Goal: Task Accomplishment & Management: Complete application form

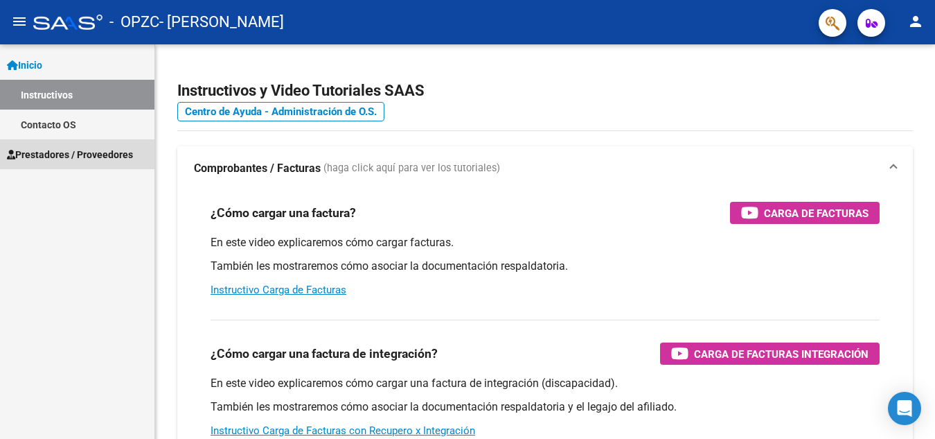
click at [89, 155] on span "Prestadores / Proveedores" at bounding box center [70, 154] width 126 height 15
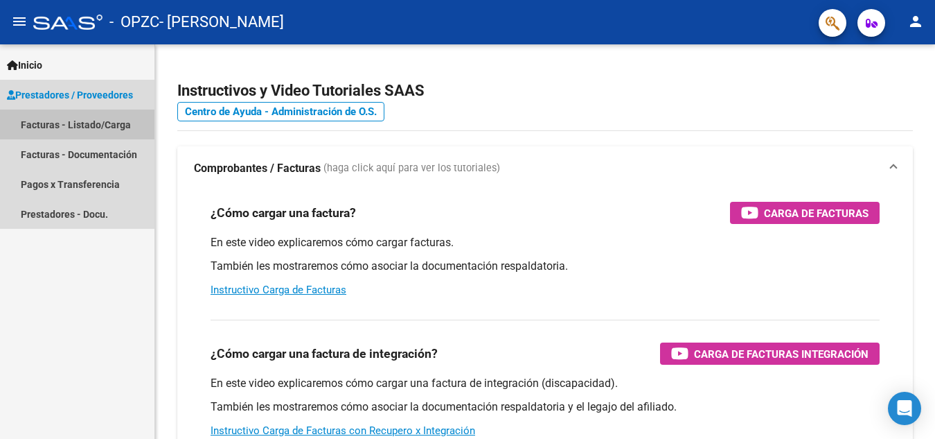
click at [117, 127] on link "Facturas - Listado/Carga" at bounding box center [77, 124] width 154 height 30
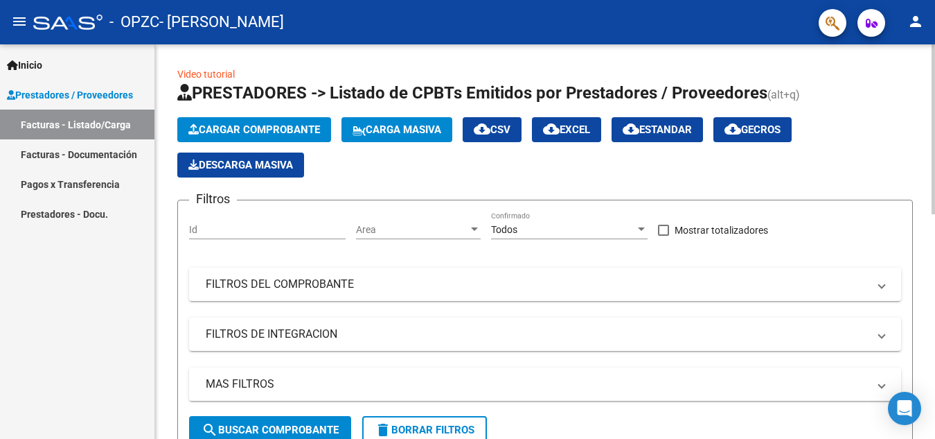
click at [279, 127] on span "Cargar Comprobante" at bounding box center [254, 129] width 132 height 12
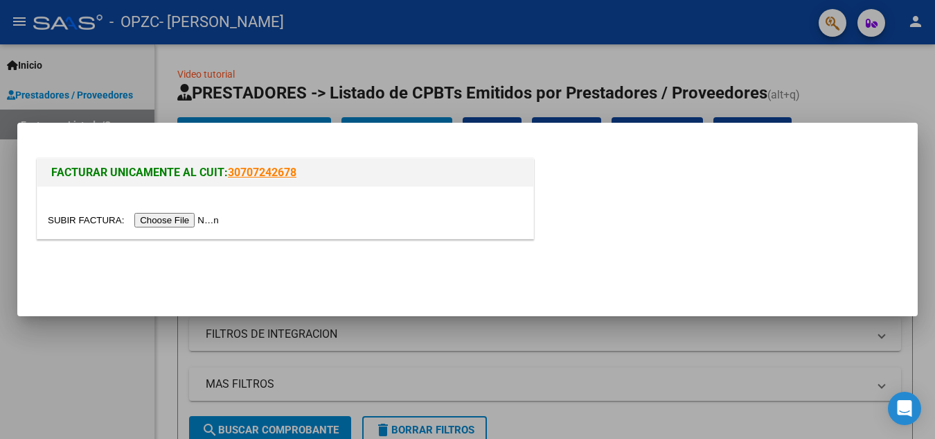
click at [187, 222] on input "file" at bounding box center [135, 220] width 175 height 15
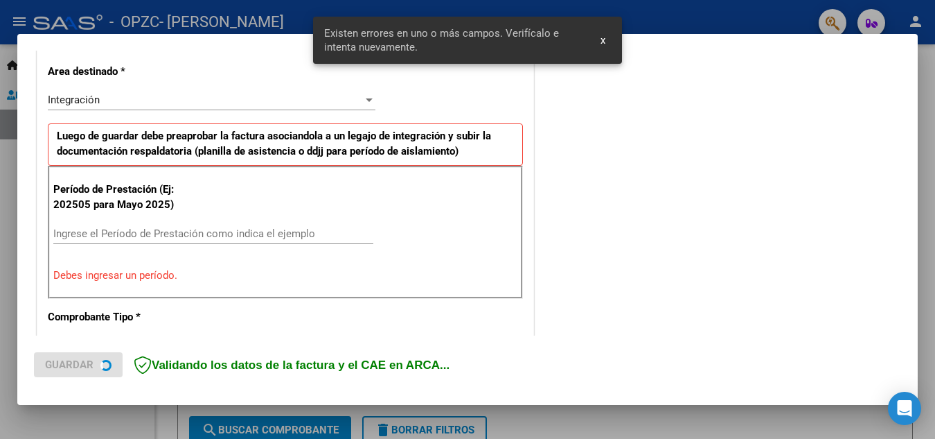
scroll to position [340, 0]
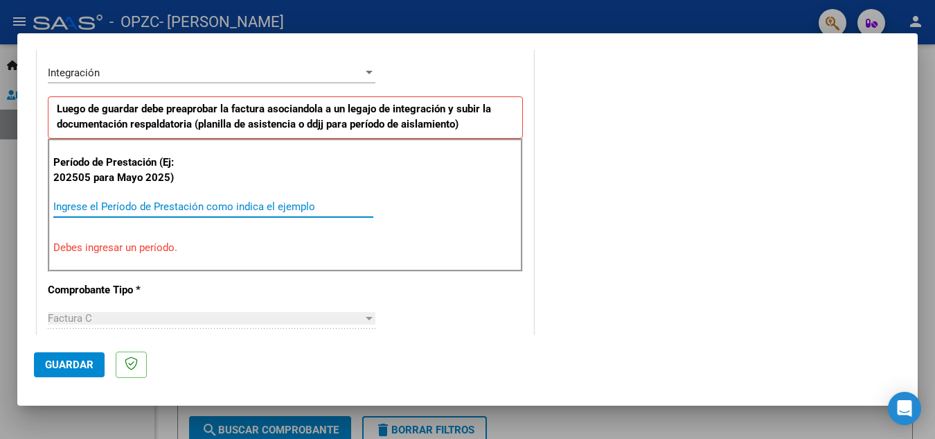
click at [113, 206] on input "Ingrese el Período de Prestación como indica el ejemplo" at bounding box center [213, 206] width 320 height 12
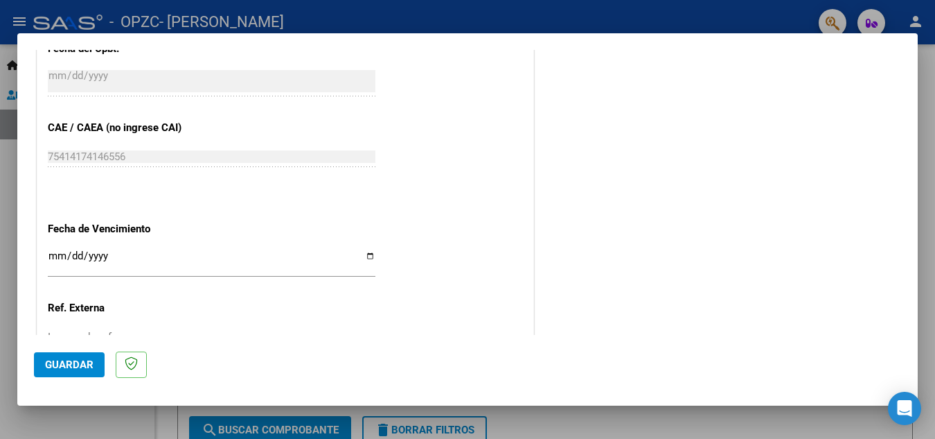
scroll to position [894, 0]
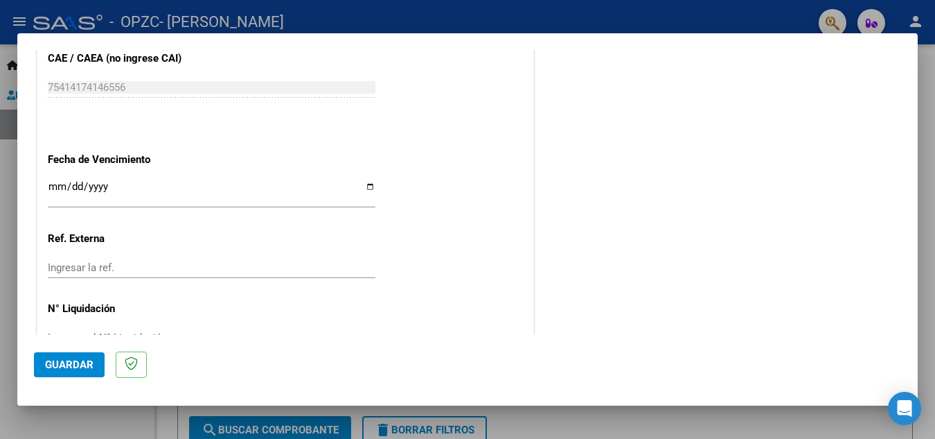
type input "202509"
click at [365, 187] on input "Ingresar la fecha" at bounding box center [212, 192] width 328 height 22
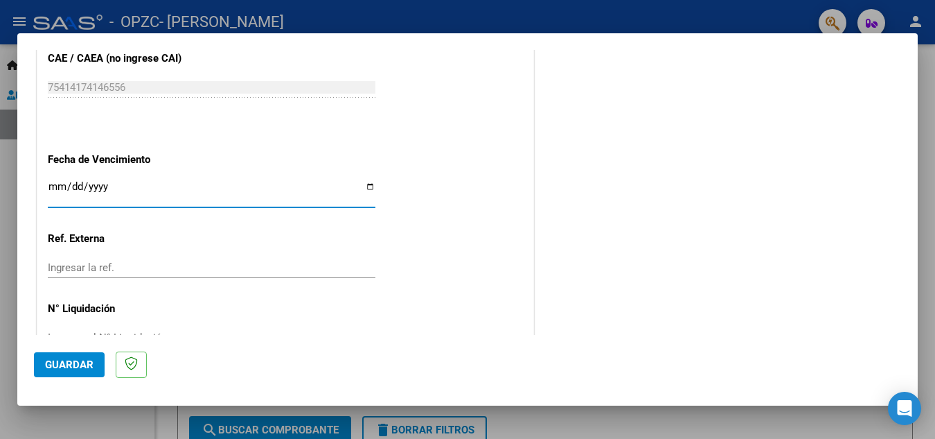
type input "[DATE]"
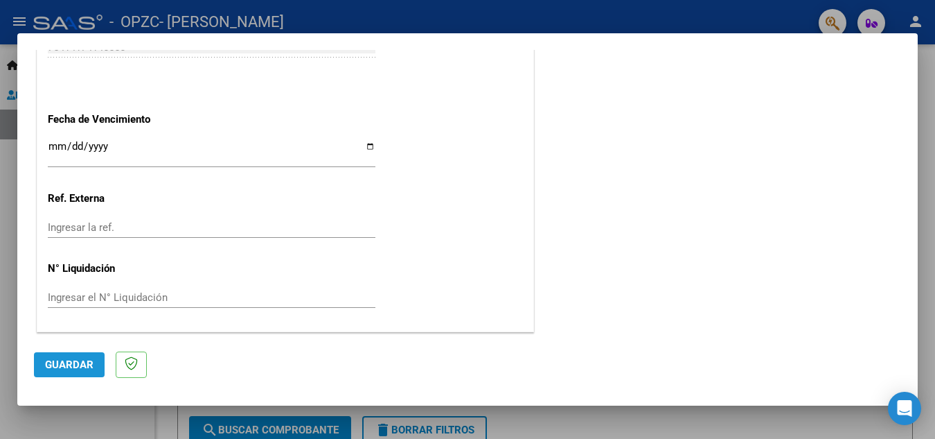
click at [73, 364] on span "Guardar" at bounding box center [69, 364] width 48 height 12
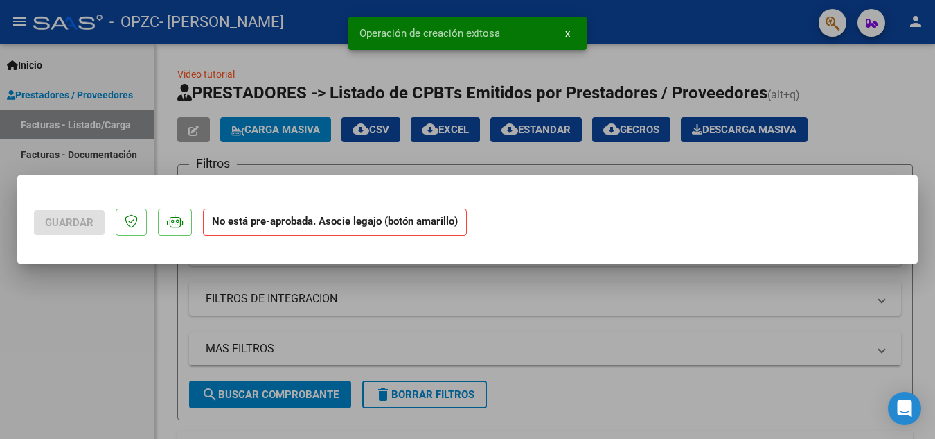
scroll to position [0, 0]
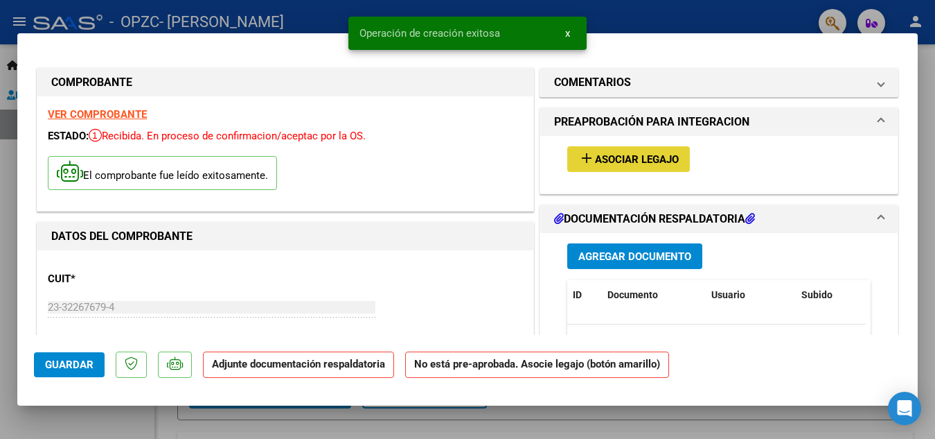
click at [621, 159] on span "Asociar Legajo" at bounding box center [637, 159] width 84 height 12
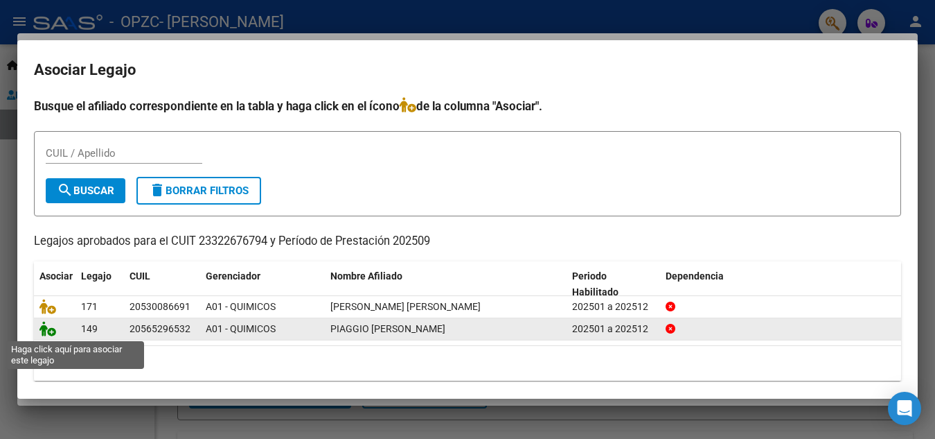
click at [47, 335] on icon at bounding box center [47, 328] width 17 height 15
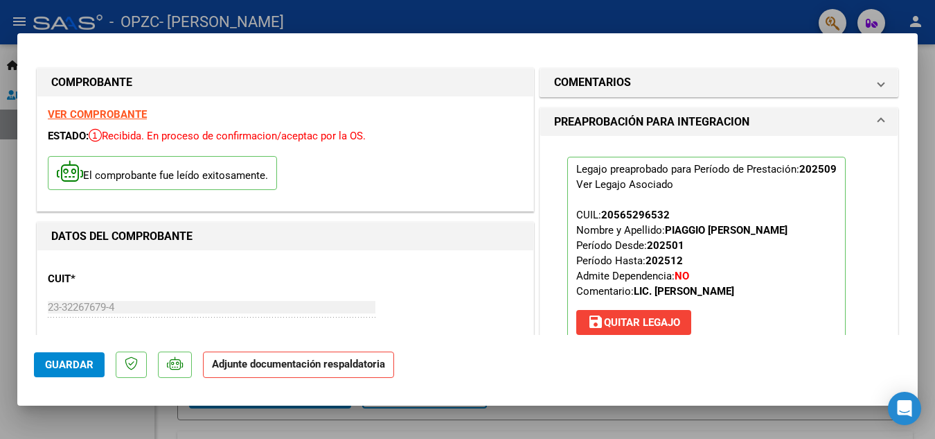
click at [81, 368] on span "Guardar" at bounding box center [69, 364] width 48 height 12
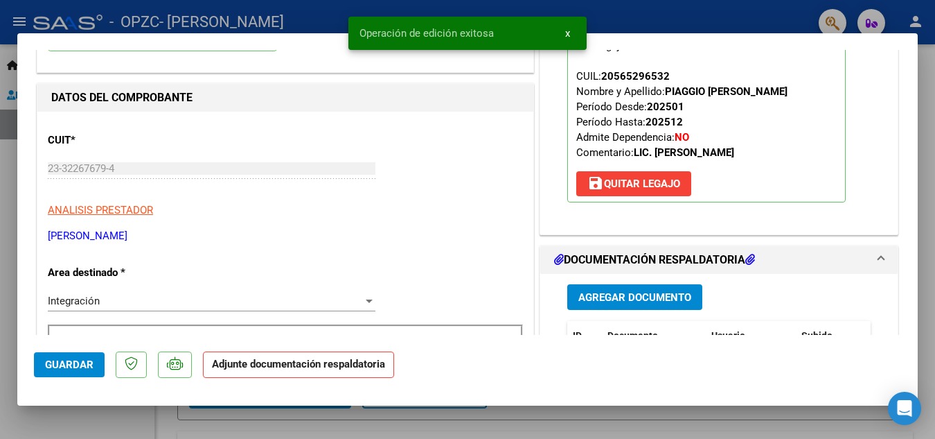
scroll to position [277, 0]
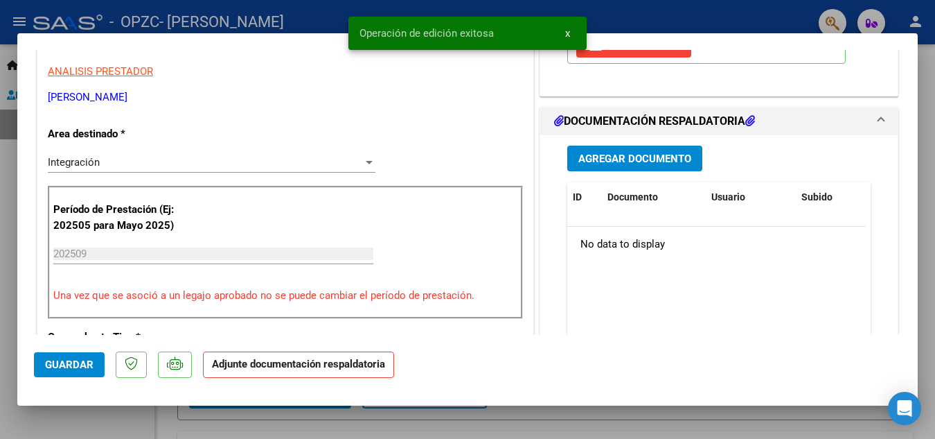
click at [626, 157] on span "Agregar Documento" at bounding box center [634, 158] width 113 height 12
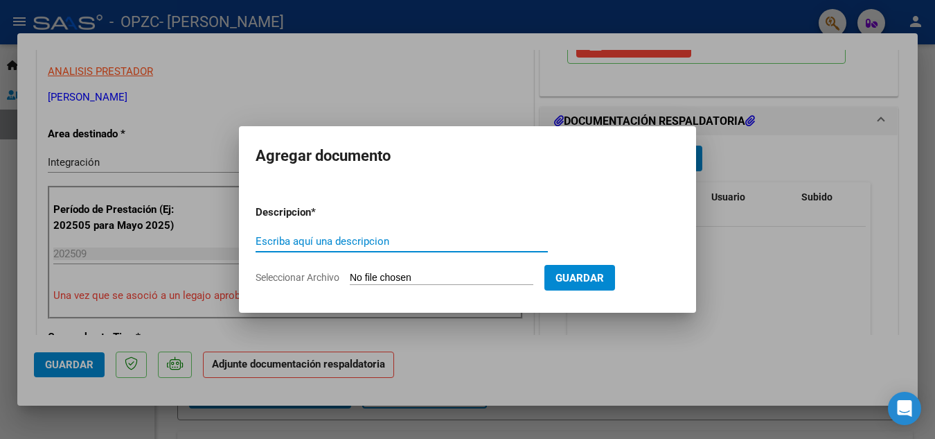
click at [326, 240] on input "Escriba aquí una descripcion" at bounding box center [402, 241] width 292 height 12
type input "asistencia"
click at [404, 280] on input "Seleccionar Archivo" at bounding box center [442, 278] width 184 height 13
type input "C:\fakepath\asist Piaggio sept.pdf"
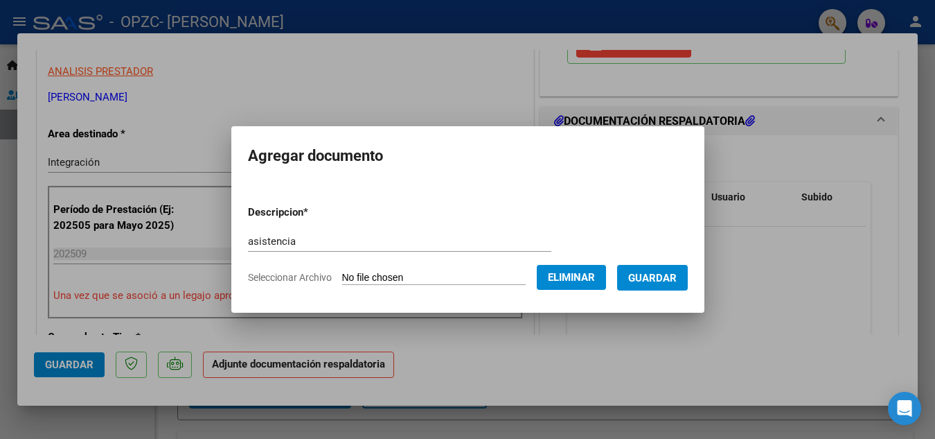
click at [677, 275] on span "Guardar" at bounding box center [652, 278] width 48 height 12
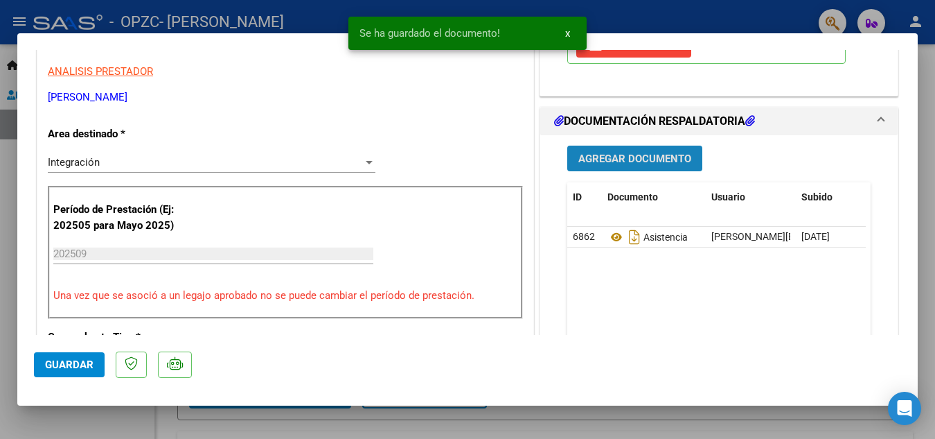
click at [594, 158] on span "Agregar Documento" at bounding box center [634, 158] width 113 height 12
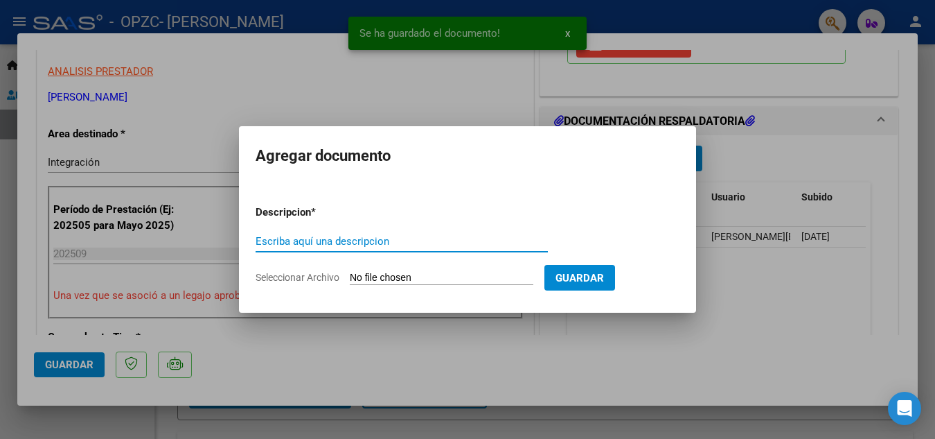
click at [368, 238] on input "Escriba aquí una descripcion" at bounding box center [402, 241] width 292 height 12
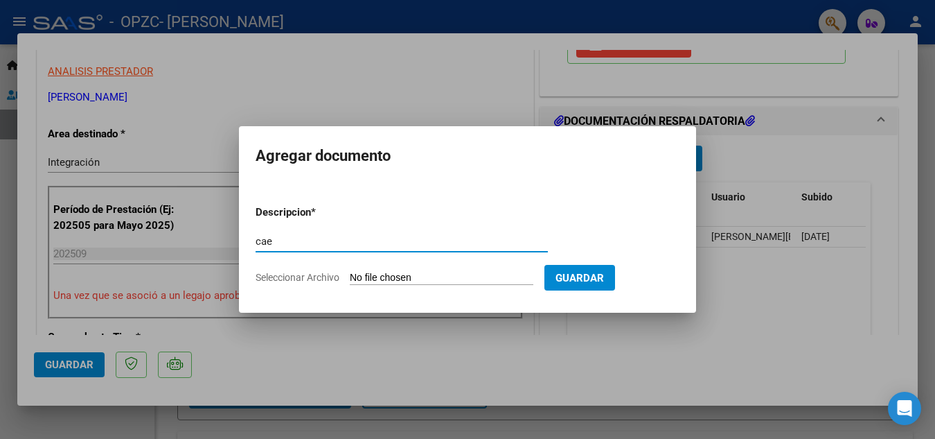
type input "cae"
click at [442, 274] on input "Seleccionar Archivo" at bounding box center [442, 278] width 184 height 13
type input "C:\fakepath\cae emi.pdf"
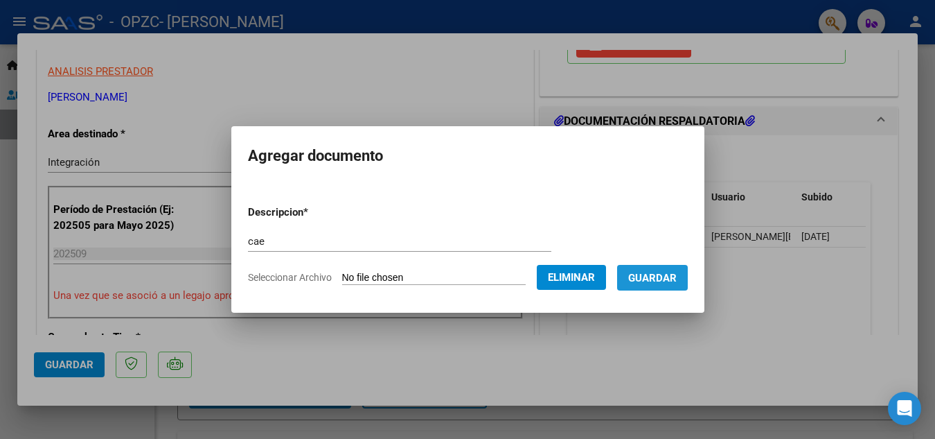
click at [669, 277] on span "Guardar" at bounding box center [652, 278] width 48 height 12
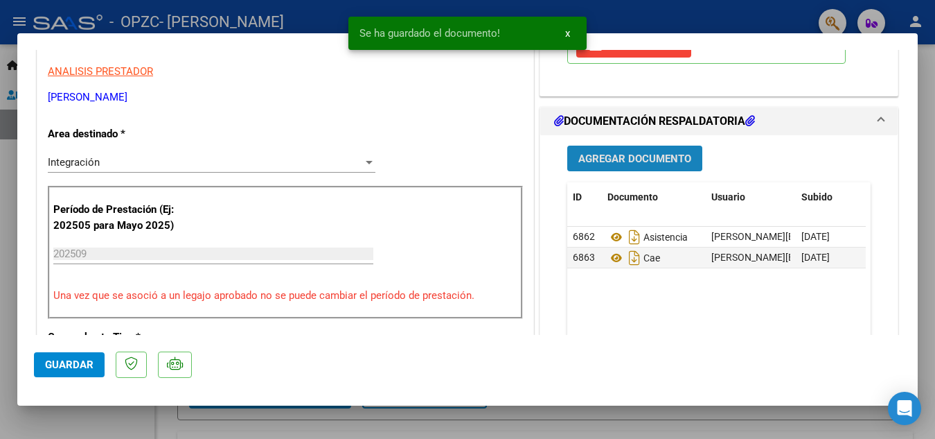
click at [628, 156] on span "Agregar Documento" at bounding box center [634, 158] width 113 height 12
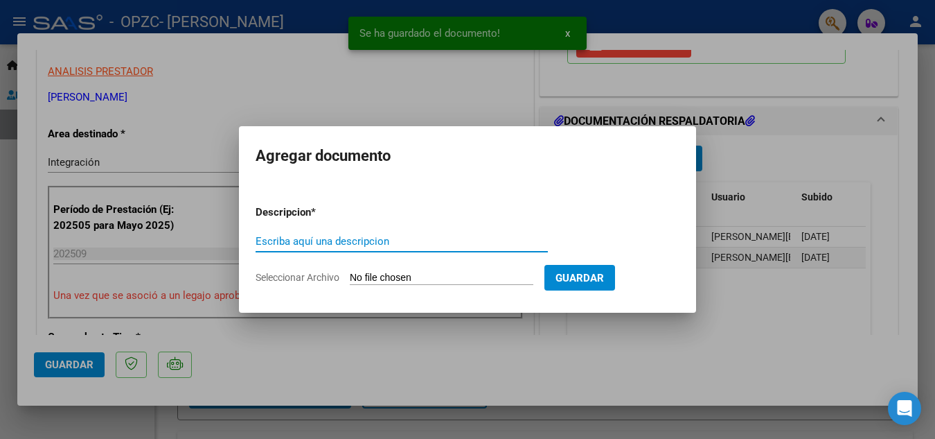
click at [351, 238] on input "Escriba aquí una descripcion" at bounding box center [402, 241] width 292 height 12
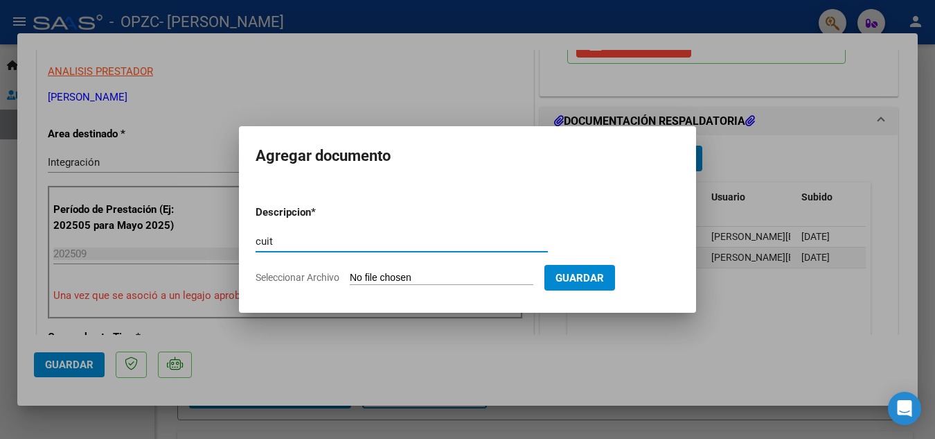
type input "cuit"
click at [376, 281] on input "Seleccionar Archivo" at bounding box center [442, 278] width 184 height 13
type input "C:\fakepath\cuit.pdf"
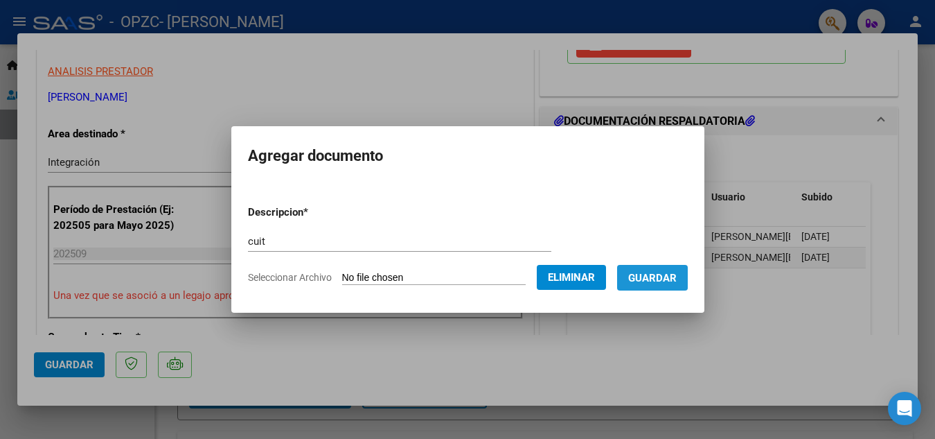
click at [662, 274] on span "Guardar" at bounding box center [652, 278] width 48 height 12
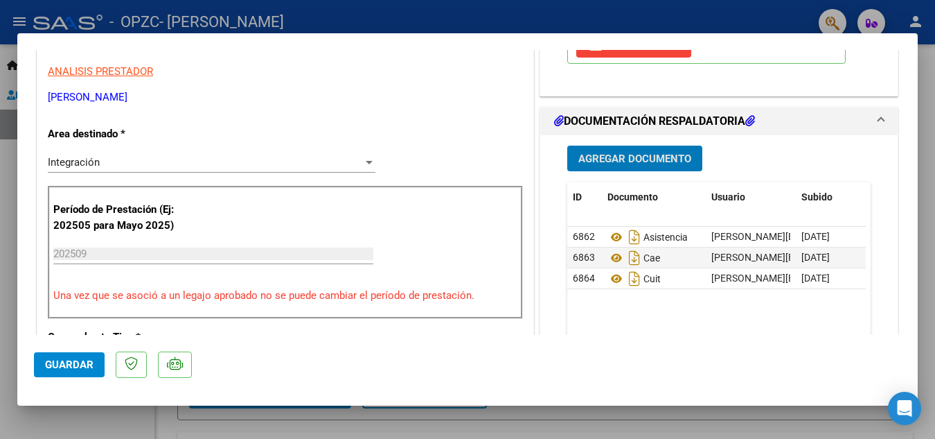
click at [76, 366] on span "Guardar" at bounding box center [69, 364] width 48 height 12
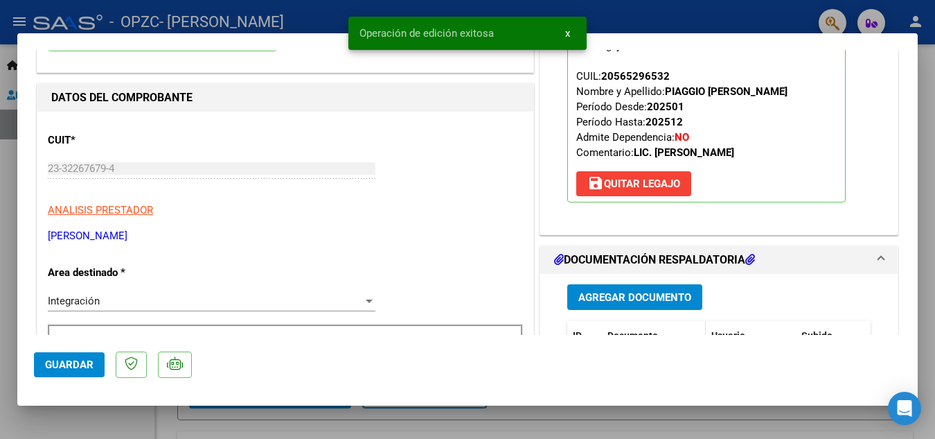
scroll to position [0, 0]
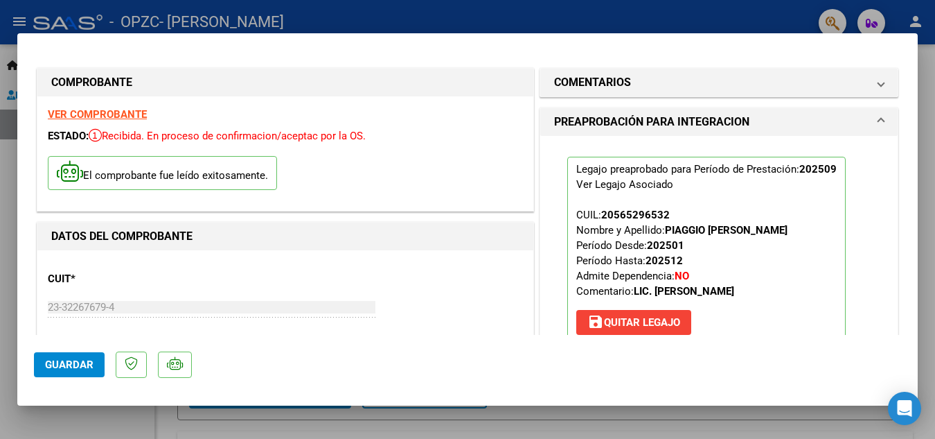
click at [932, 76] on div at bounding box center [467, 219] width 935 height 439
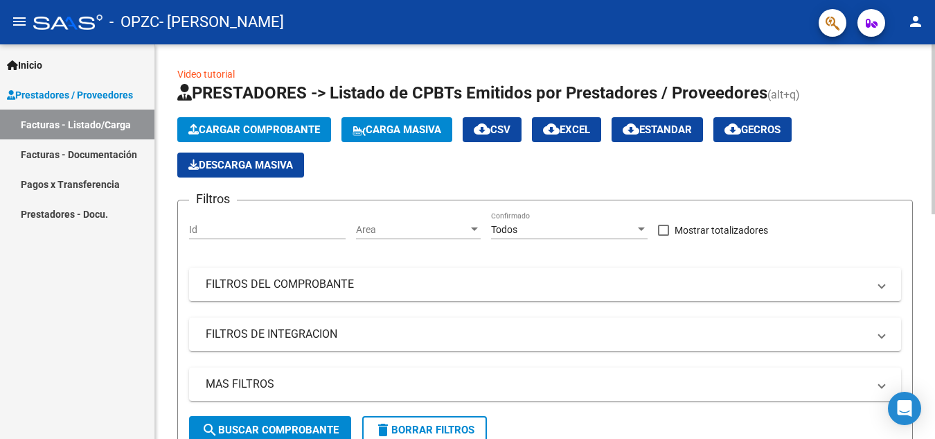
click at [270, 129] on span "Cargar Comprobante" at bounding box center [254, 129] width 132 height 12
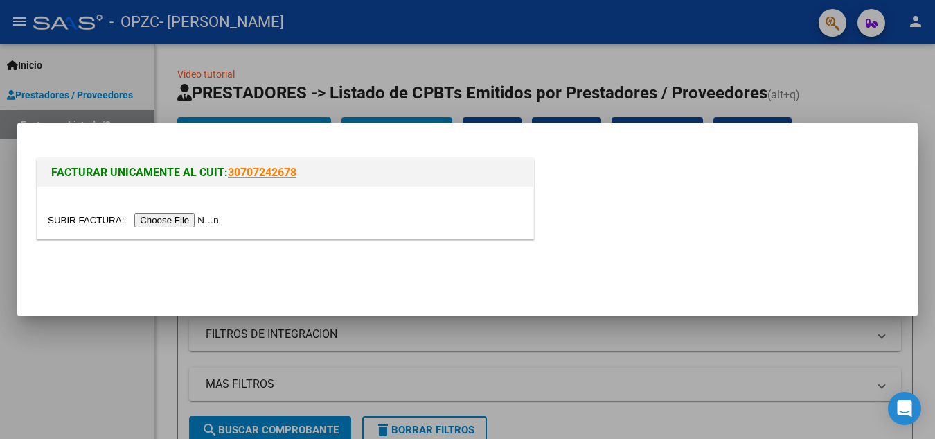
click at [188, 218] on input "file" at bounding box center [135, 220] width 175 height 15
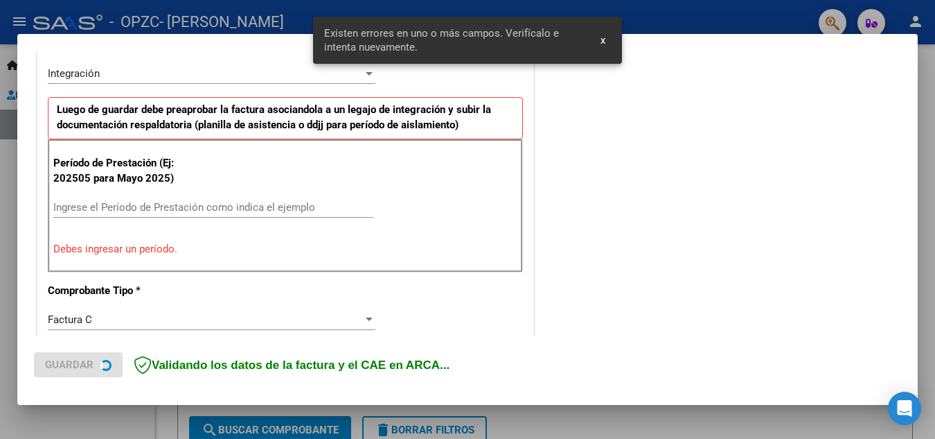
scroll to position [340, 0]
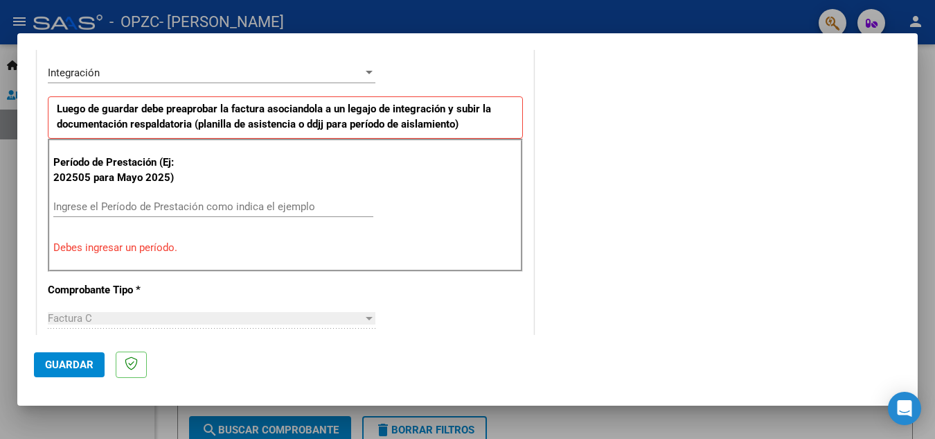
click at [141, 208] on input "Ingrese el Período de Prestación como indica el ejemplo" at bounding box center [213, 206] width 320 height 12
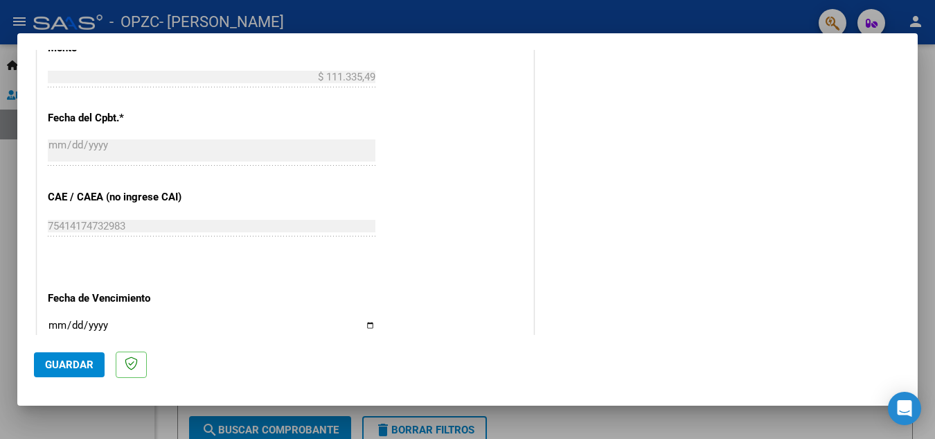
scroll to position [825, 0]
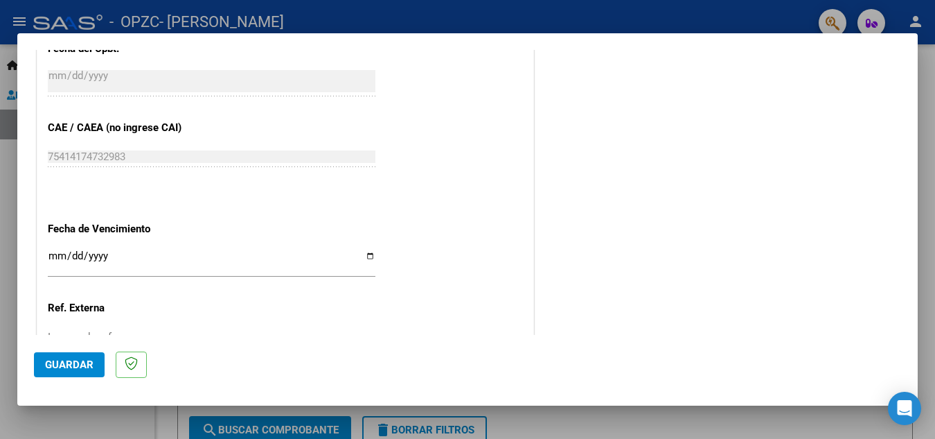
type input "202509"
click at [364, 256] on input "Ingresar la fecha" at bounding box center [212, 261] width 328 height 22
type input "[DATE]"
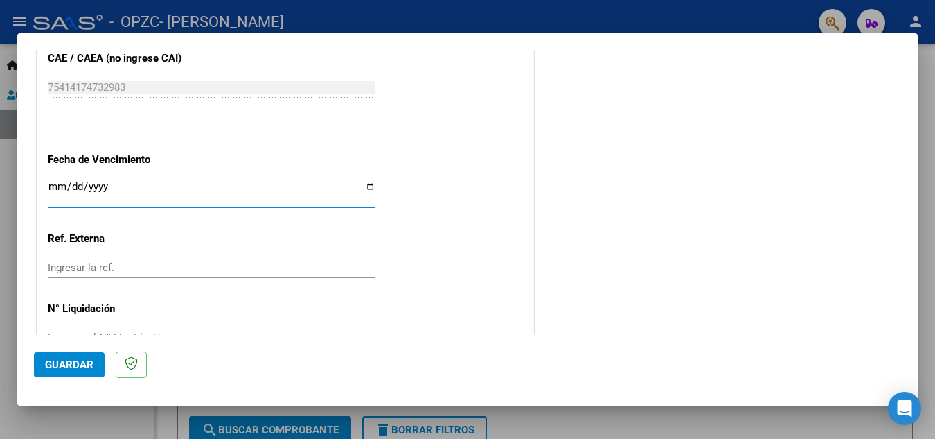
scroll to position [935, 0]
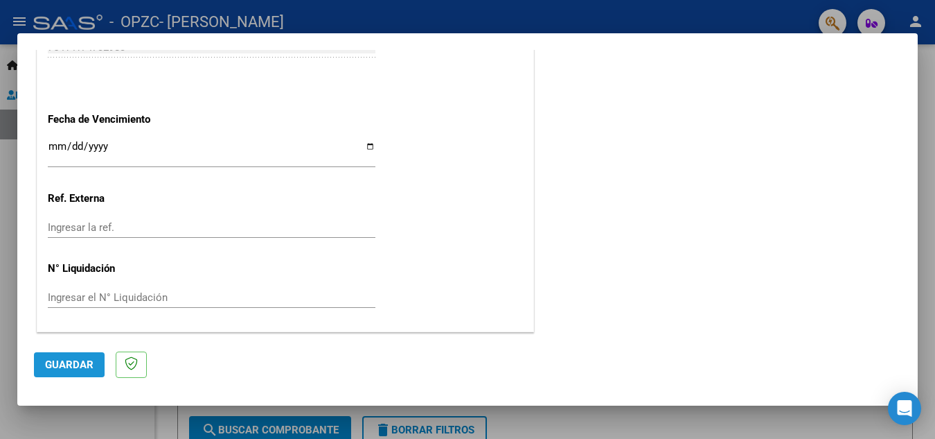
click at [60, 363] on span "Guardar" at bounding box center [69, 364] width 48 height 12
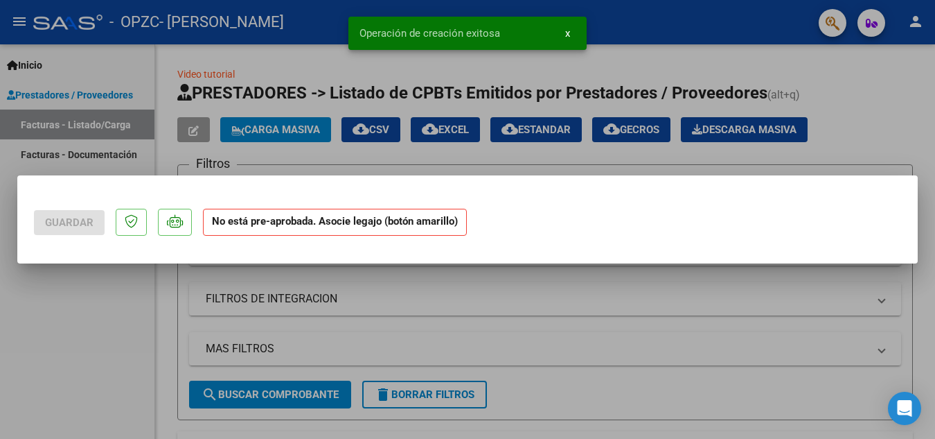
scroll to position [0, 0]
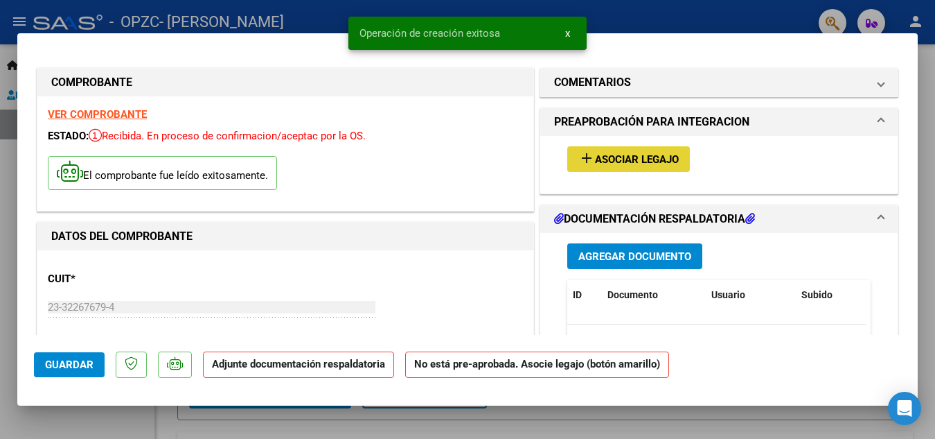
click at [620, 157] on span "Asociar Legajo" at bounding box center [637, 159] width 84 height 12
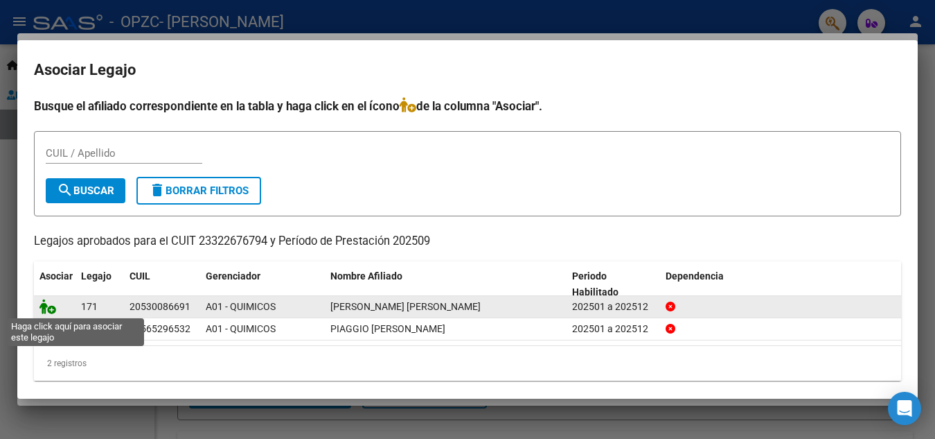
click at [47, 308] on icon at bounding box center [47, 306] width 17 height 15
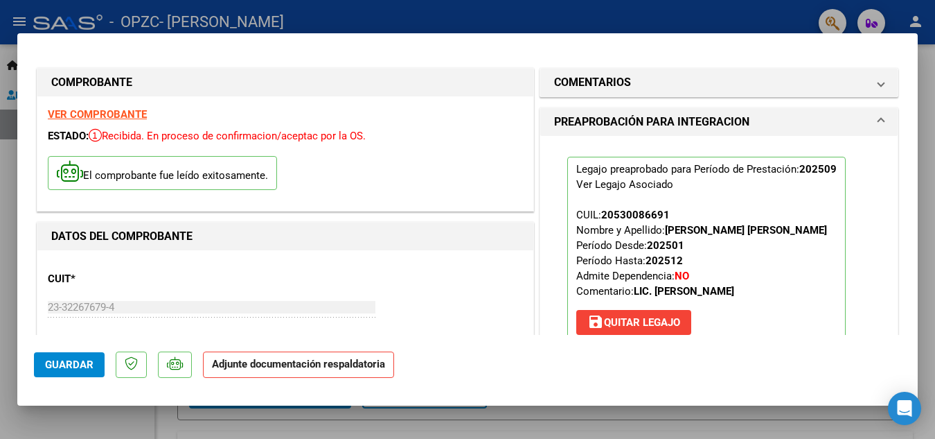
scroll to position [139, 0]
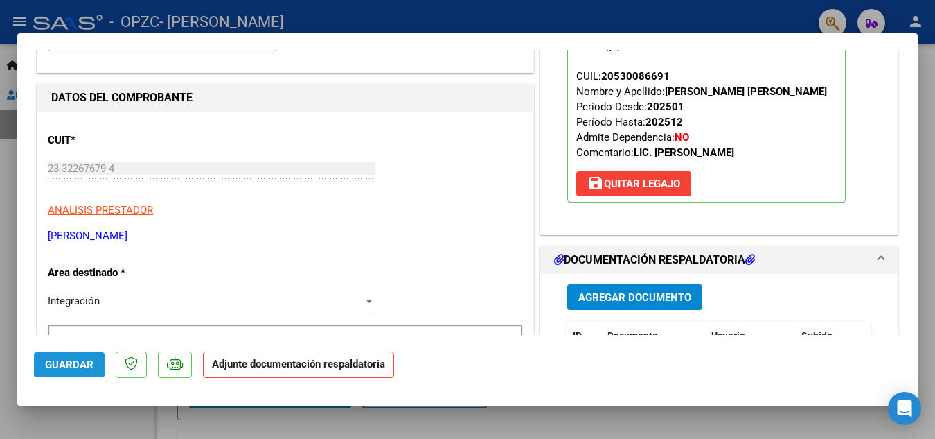
click at [53, 364] on span "Guardar" at bounding box center [69, 364] width 48 height 12
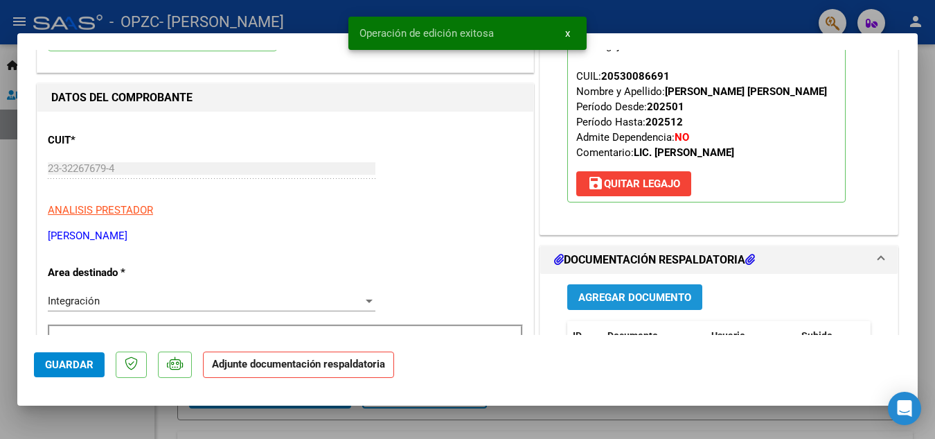
click at [631, 299] on span "Agregar Documento" at bounding box center [634, 297] width 113 height 12
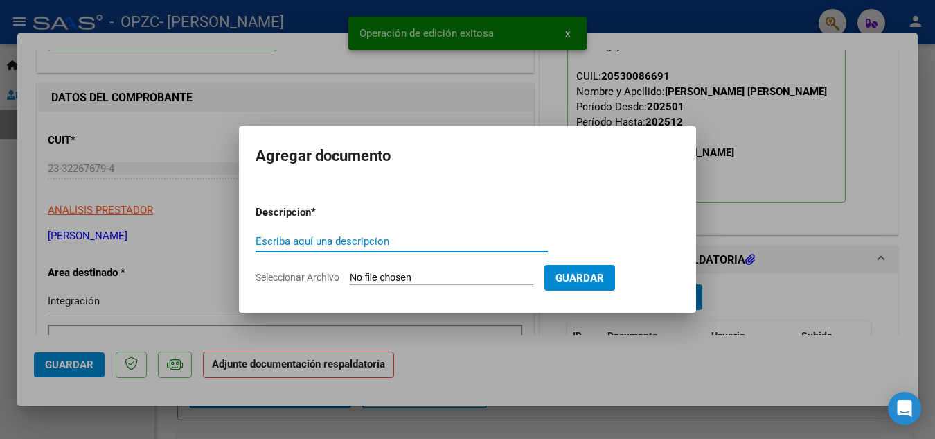
click at [369, 242] on input "Escriba aquí una descripcion" at bounding box center [402, 241] width 292 height 12
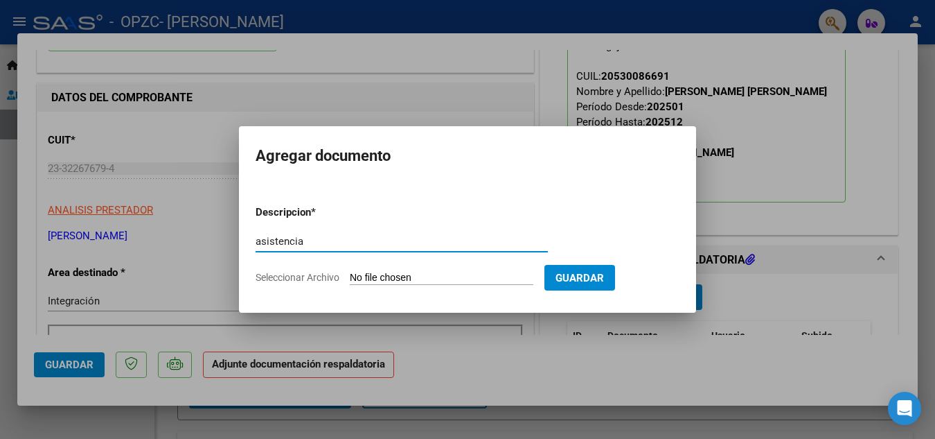
type input "asistencia"
click at [439, 276] on input "Seleccionar Archivo" at bounding box center [442, 278] width 184 height 13
type input "C:\fakepath\asist Benja sept.pdf"
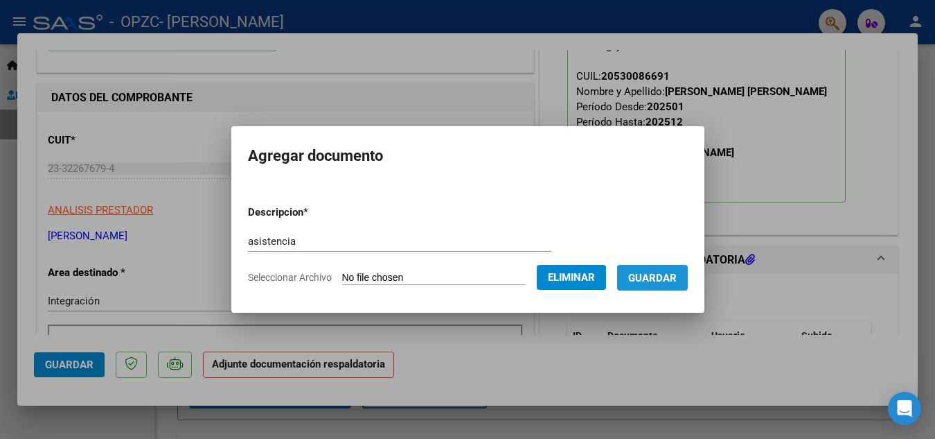
click at [671, 283] on span "Guardar" at bounding box center [652, 278] width 48 height 12
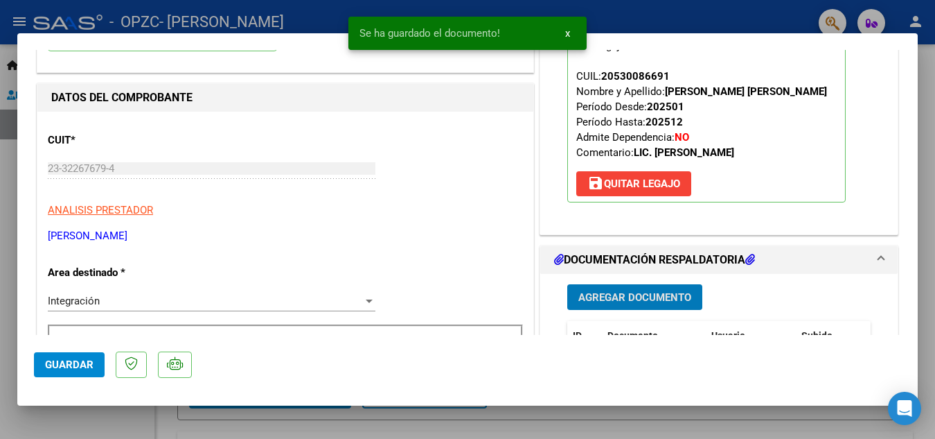
click at [656, 295] on span "Agregar Documento" at bounding box center [634, 297] width 113 height 12
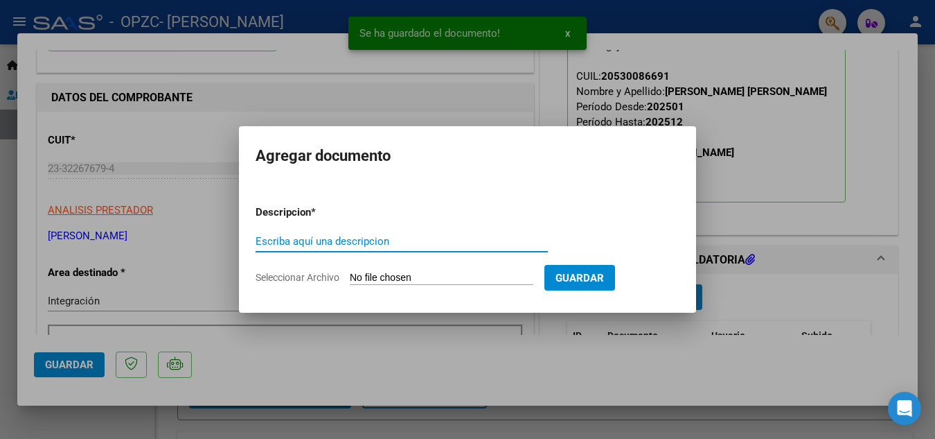
click at [323, 240] on input "Escriba aquí una descripcion" at bounding box center [402, 241] width 292 height 12
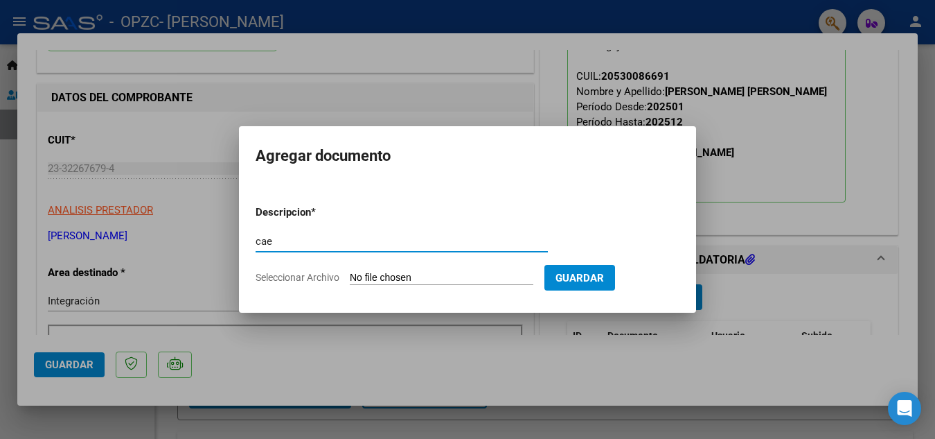
type input "cae"
click at [380, 280] on input "Seleccionar Archivo" at bounding box center [442, 278] width 184 height 13
type input "C:\fakepath\cae benja.pdf"
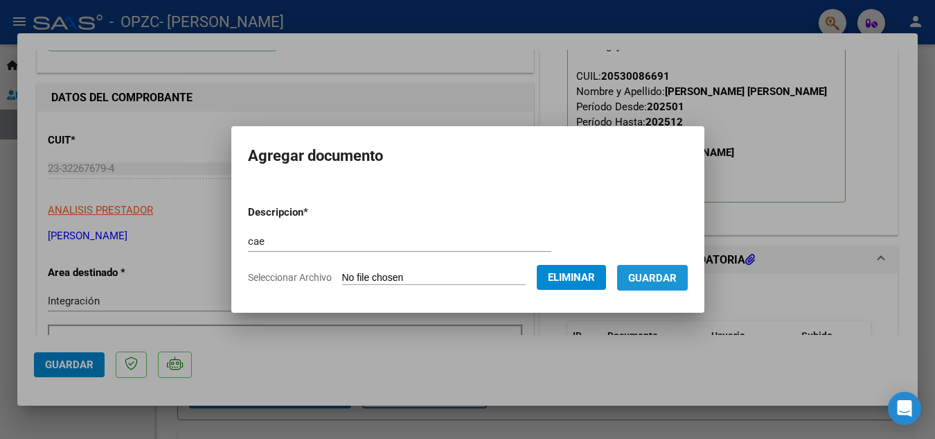
click at [682, 285] on button "Guardar" at bounding box center [652, 278] width 71 height 26
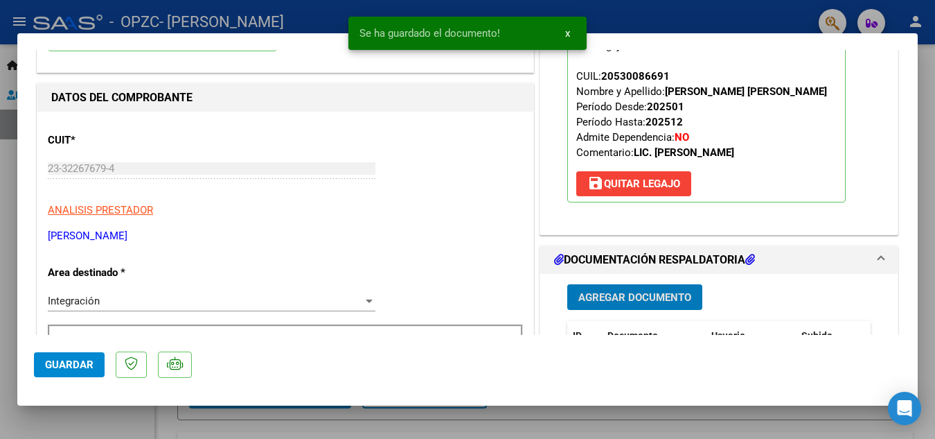
click at [653, 301] on span "Agregar Documento" at bounding box center [634, 297] width 113 height 12
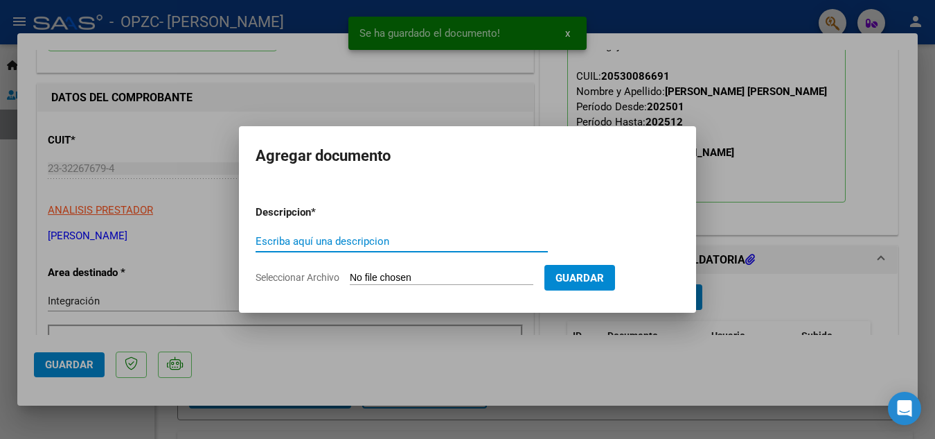
click at [285, 238] on input "Escriba aquí una descripcion" at bounding box center [402, 241] width 292 height 12
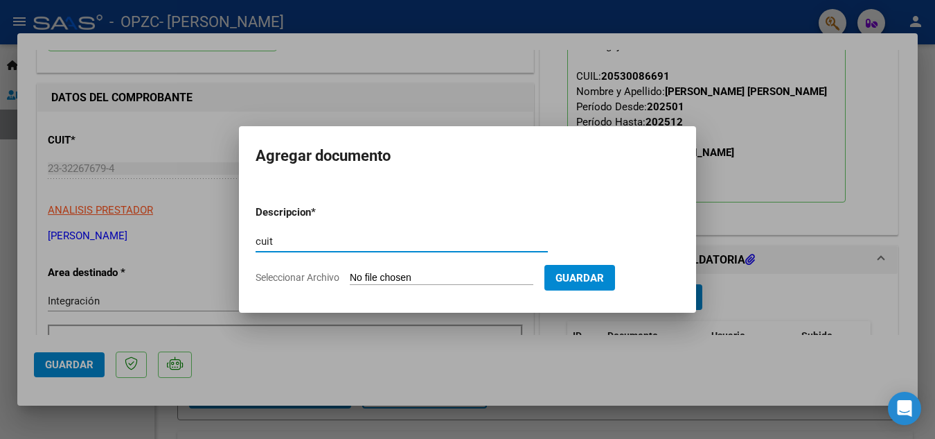
type input "cuit"
click at [367, 274] on input "Seleccionar Archivo" at bounding box center [442, 278] width 184 height 13
type input "C:\fakepath\cuit.pdf"
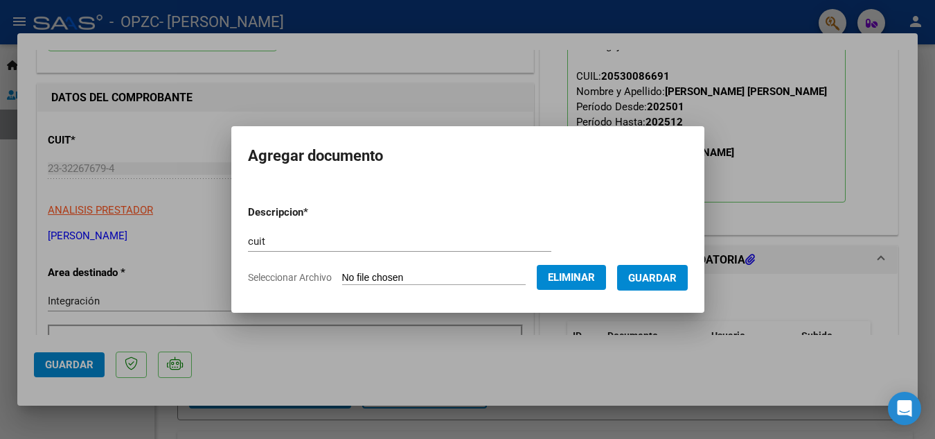
click at [674, 279] on span "Guardar" at bounding box center [652, 278] width 48 height 12
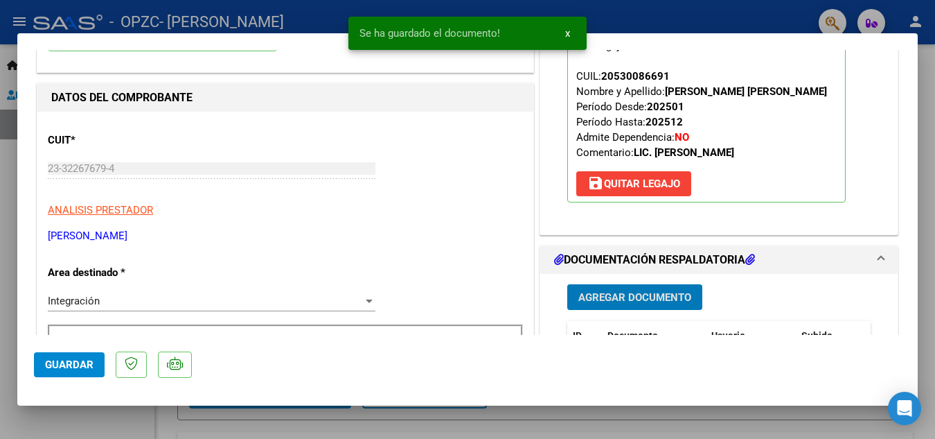
scroll to position [277, 0]
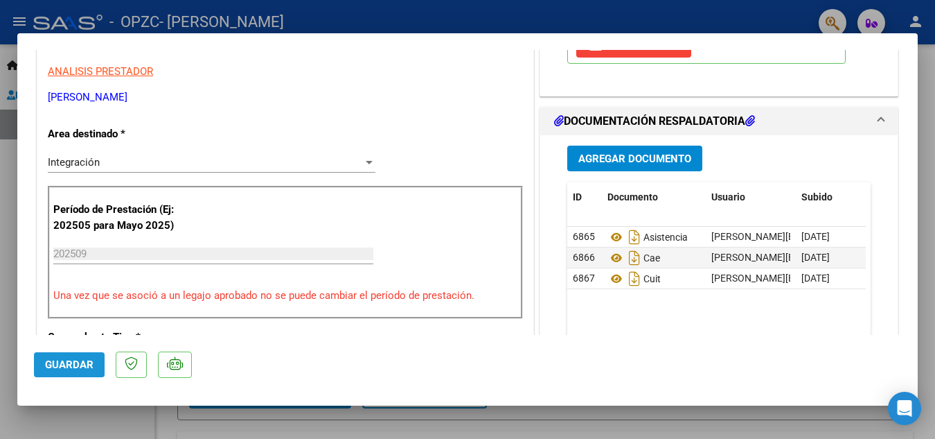
click at [85, 363] on span "Guardar" at bounding box center [69, 364] width 48 height 12
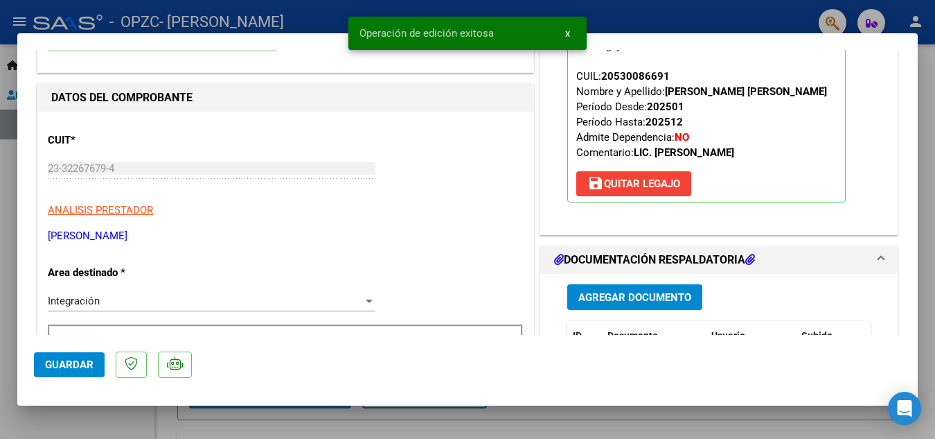
scroll to position [0, 0]
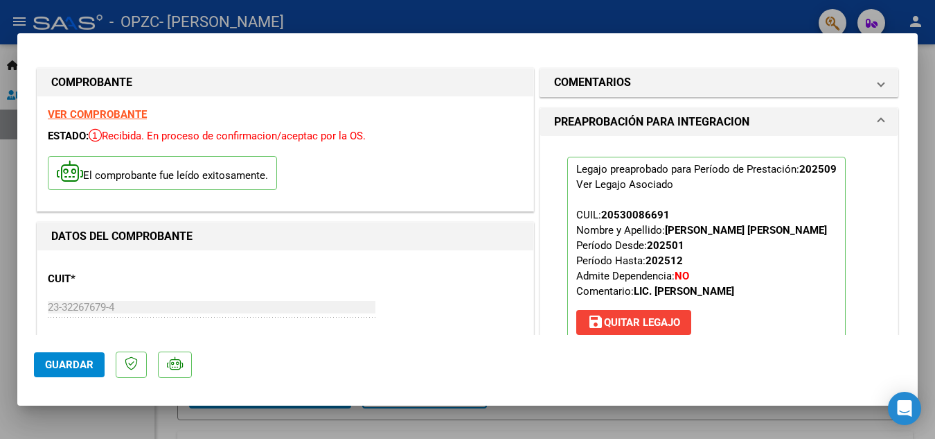
click at [929, 133] on div at bounding box center [467, 219] width 935 height 439
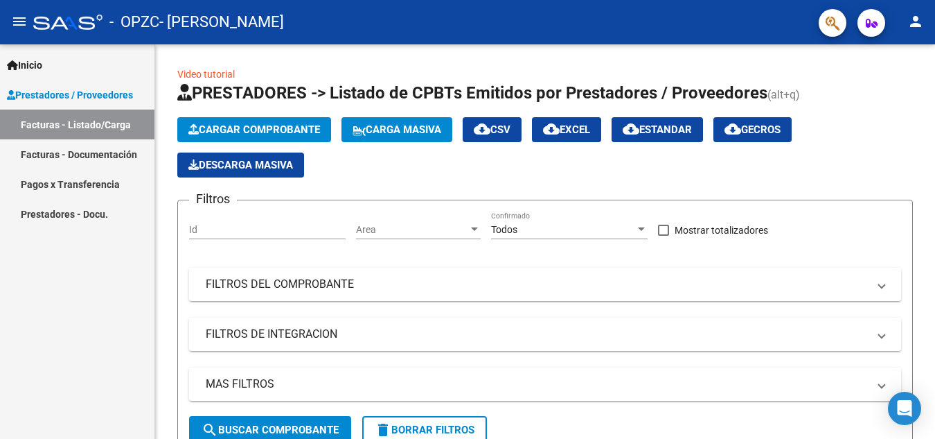
click at [59, 152] on link "Facturas - Documentación" at bounding box center [77, 154] width 154 height 30
